Goal: Navigation & Orientation: Find specific page/section

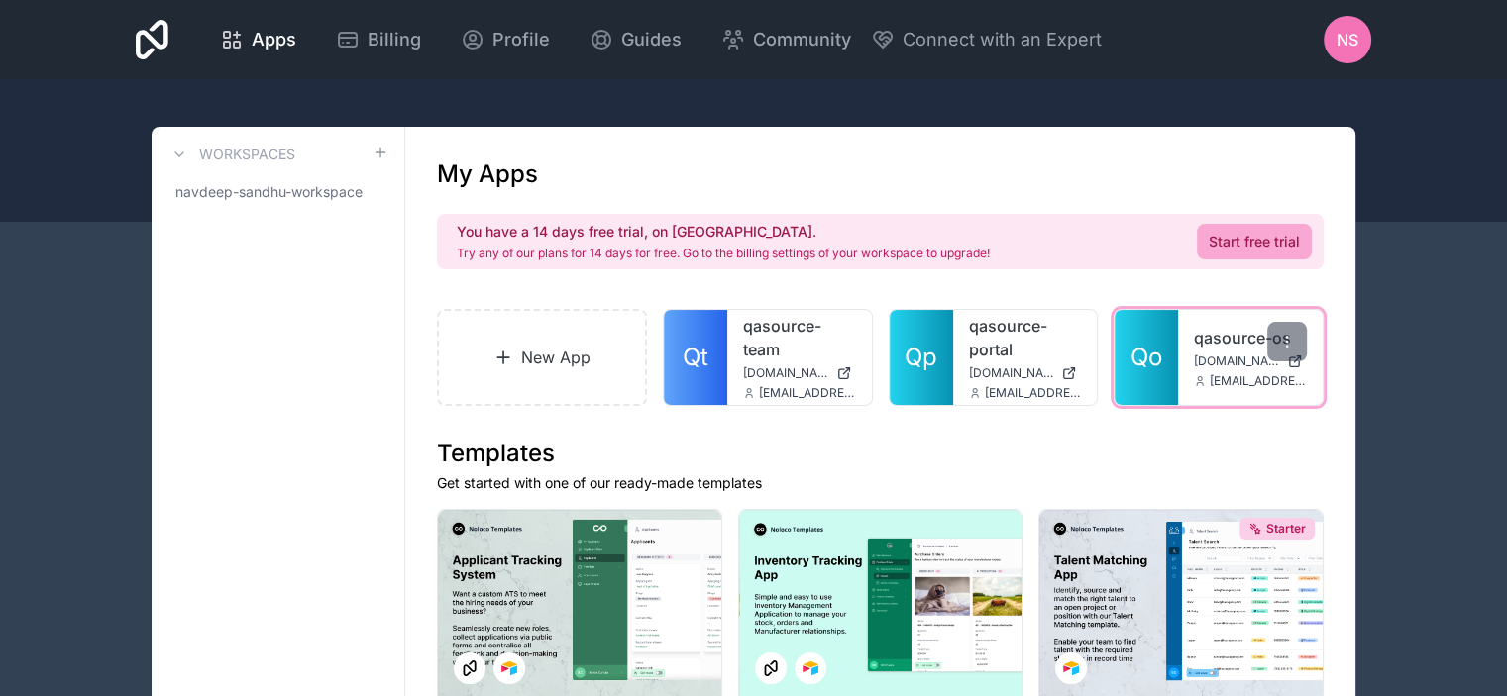
click at [1155, 350] on span "Qo" at bounding box center [1146, 358] width 32 height 32
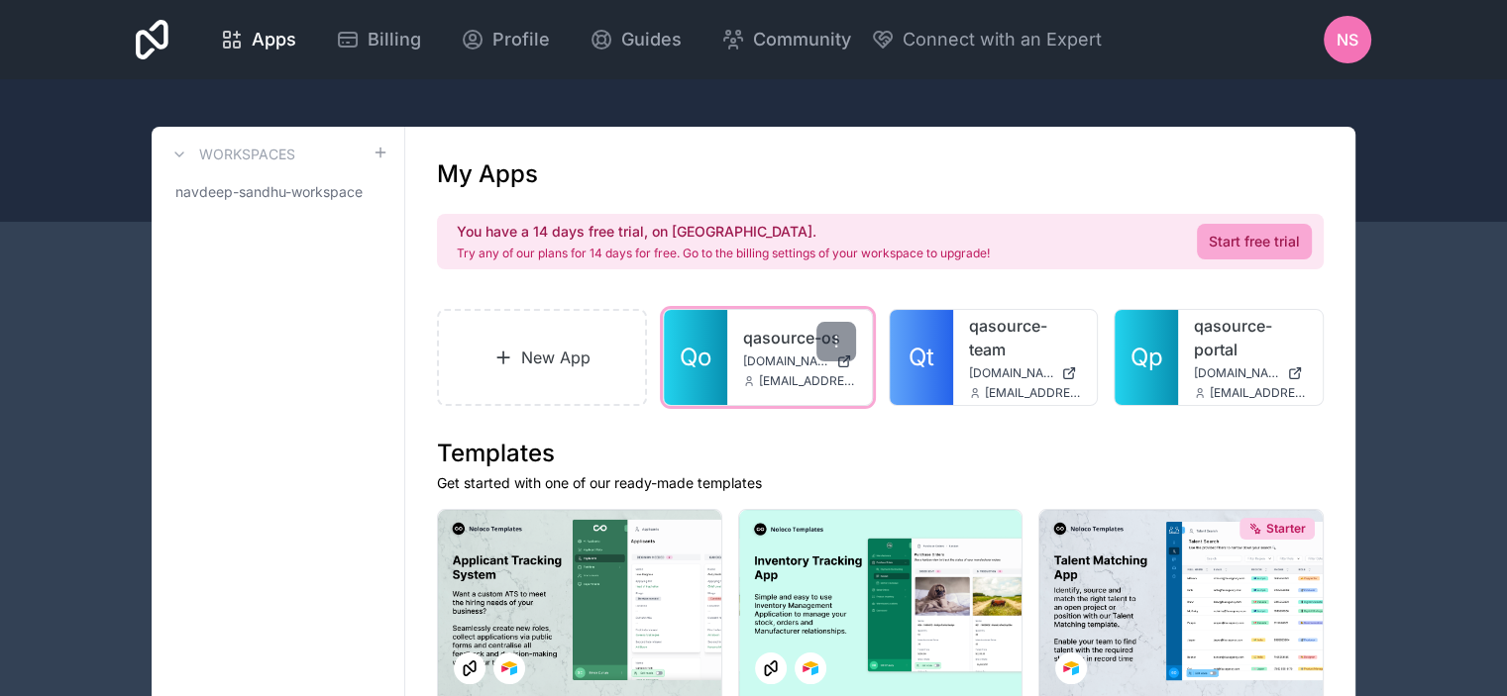
click at [735, 356] on div "qasource-os qasource-os.noloco.co nsinghsandhu@qasource.com" at bounding box center [799, 357] width 145 height 95
click at [692, 368] on span "Qo" at bounding box center [696, 358] width 32 height 32
